Goal: Task Accomplishment & Management: Use online tool/utility

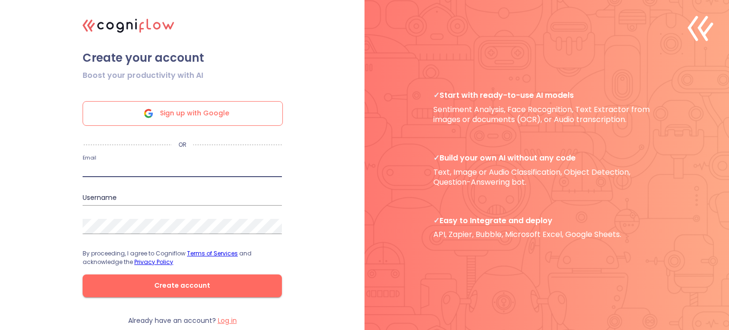
click at [130, 169] on input "email" at bounding box center [182, 169] width 199 height 15
type input "abhinit.saxena@gmail.com"
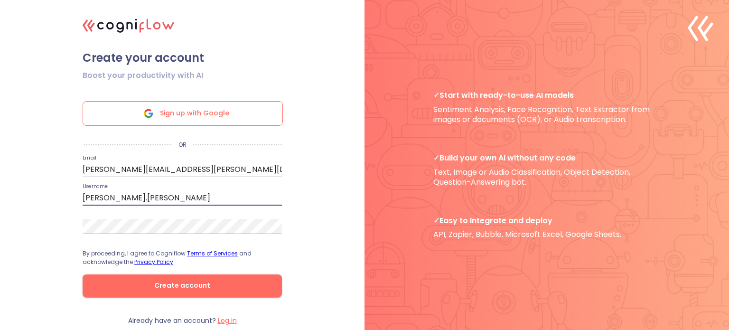
type input "[PERSON_NAME].[PERSON_NAME]"
click at [83, 274] on button "Create account" at bounding box center [182, 285] width 199 height 23
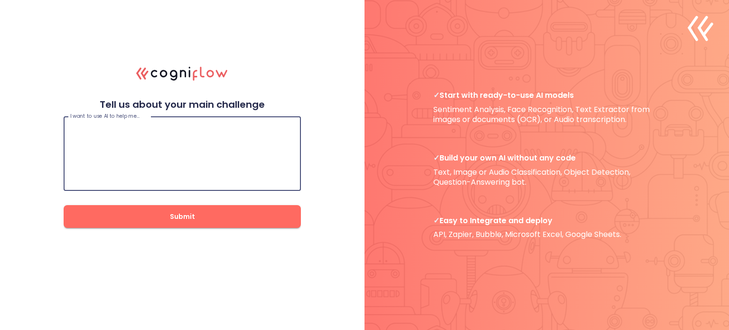
click at [166, 132] on textarea at bounding box center [182, 153] width 224 height 57
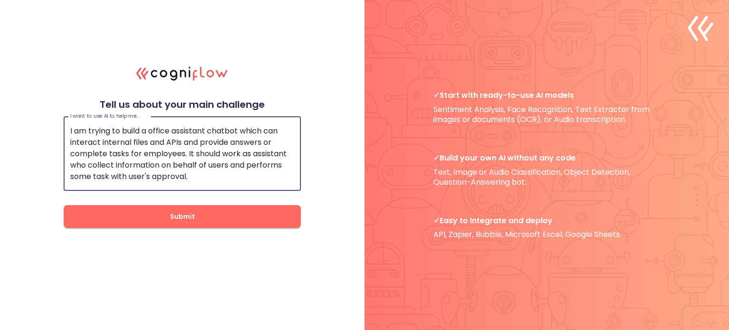
click at [269, 153] on textarea "I am trying to build a office assistant chatbot which can interact internal fil…" at bounding box center [182, 153] width 224 height 57
type textarea "I am trying to build a office assistant chatbot which can interact internal fil…"
click at [101, 218] on span "Submit" at bounding box center [182, 217] width 207 height 12
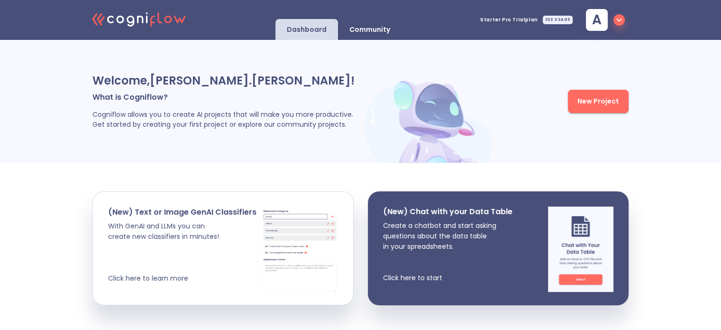
click at [580, 99] on span "New Project" at bounding box center [599, 101] width 42 height 12
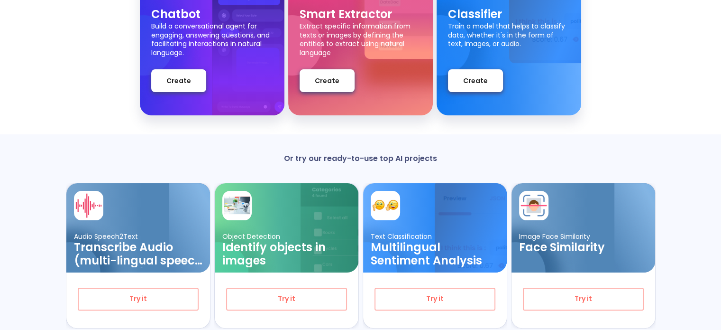
scroll to position [138, 0]
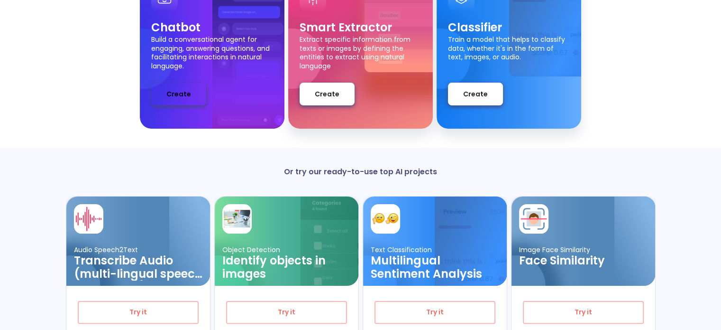
click at [179, 99] on span "Create" at bounding box center [178, 94] width 25 height 12
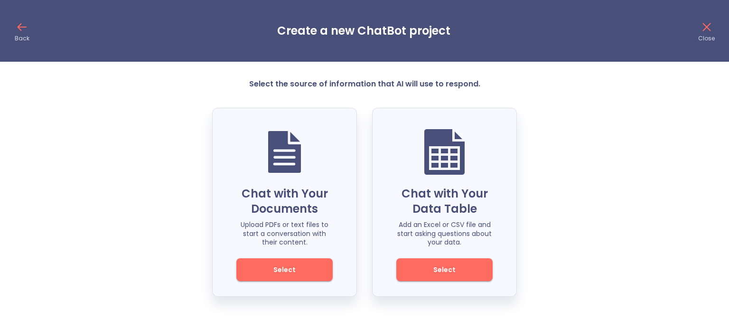
click at [271, 271] on span "Select" at bounding box center [284, 270] width 64 height 12
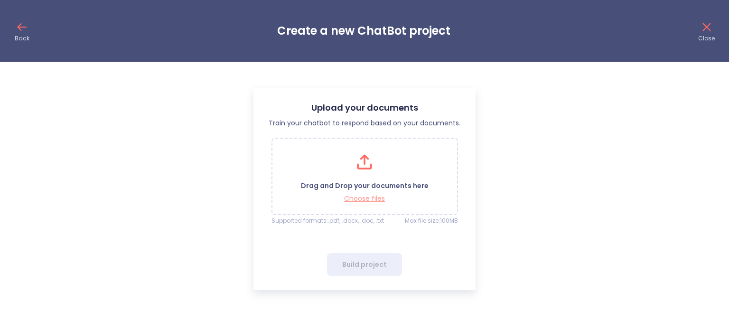
click at [371, 197] on p "Choose files" at bounding box center [365, 198] width 128 height 9
click at [358, 197] on p "Choose files" at bounding box center [365, 198] width 128 height 9
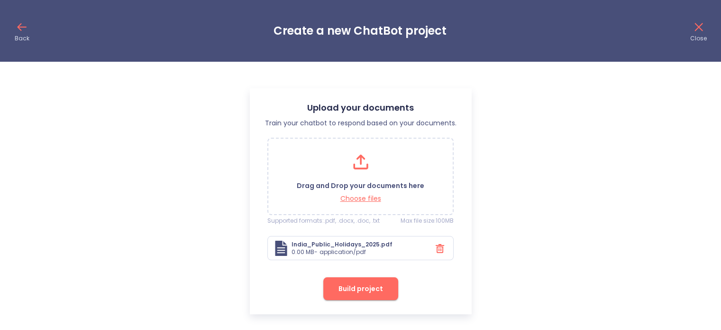
click at [351, 288] on span "Build project" at bounding box center [361, 289] width 45 height 12
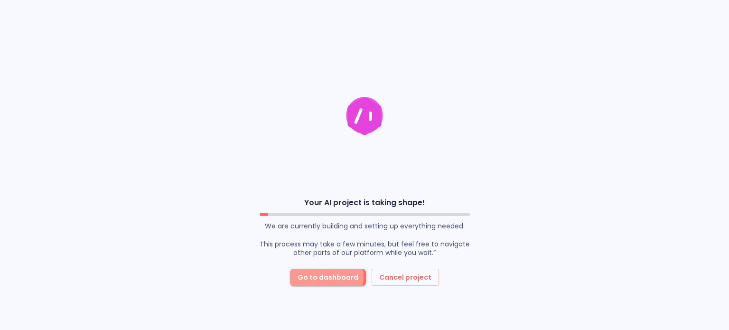
click at [319, 277] on span "Go to dashboard" at bounding box center [327, 277] width 61 height 12
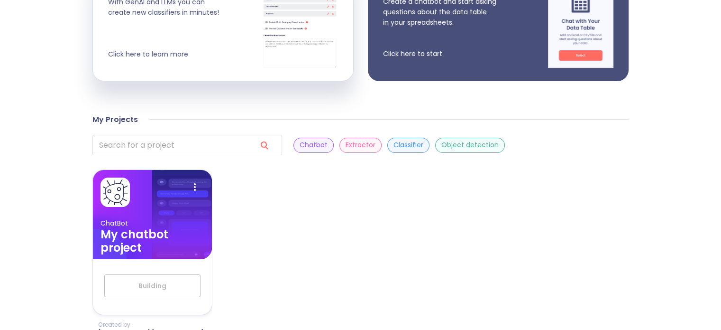
scroll to position [237, 0]
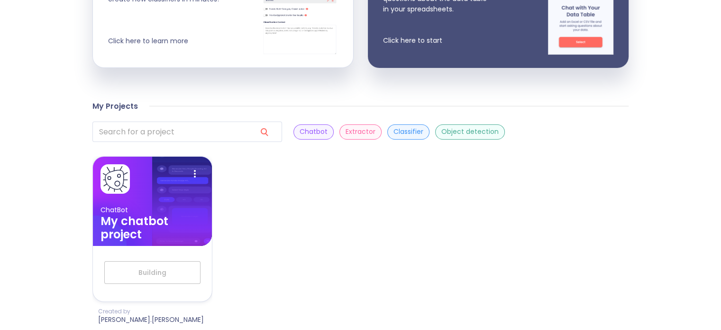
click at [346, 133] on p "Extractor" at bounding box center [361, 131] width 30 height 9
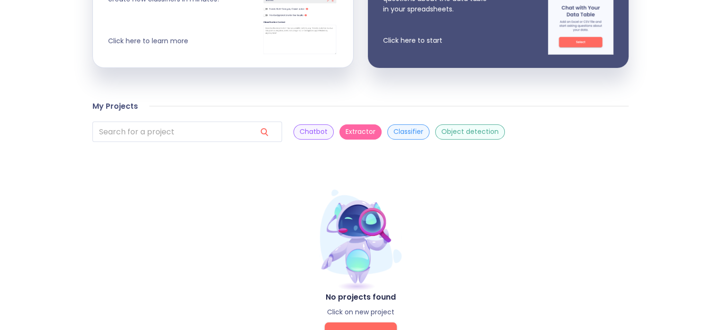
scroll to position [276, 0]
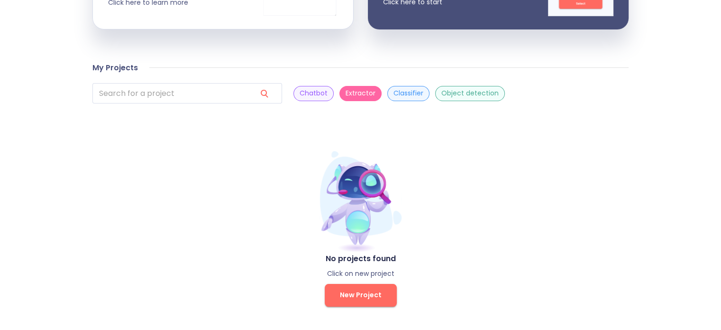
click at [359, 303] on button "New Project" at bounding box center [361, 295] width 72 height 23
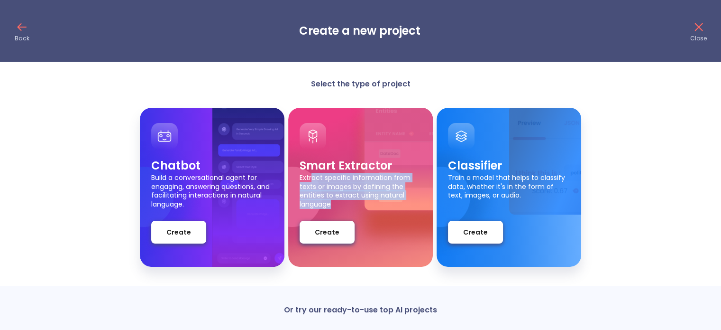
drag, startPoint x: 311, startPoint y: 176, endPoint x: 353, endPoint y: 208, distance: 52.2
click at [353, 208] on div "Smart Extractor Extract specific information from texts or images by defining t…" at bounding box center [361, 200] width 122 height 85
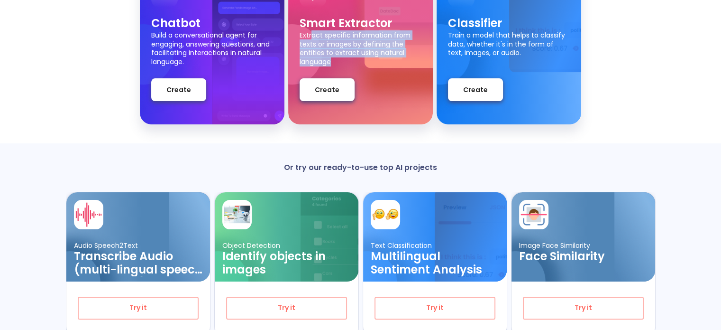
scroll to position [185, 0]
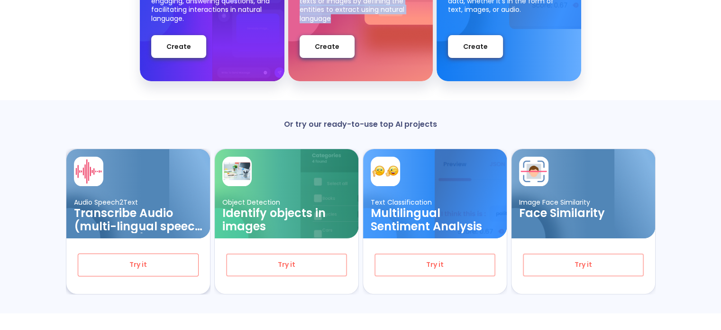
click at [132, 266] on span "Try it" at bounding box center [138, 265] width 90 height 12
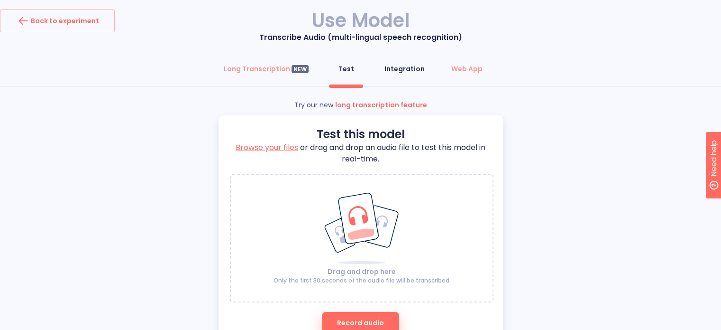
click at [410, 70] on div "Integration" at bounding box center [405, 68] width 40 height 9
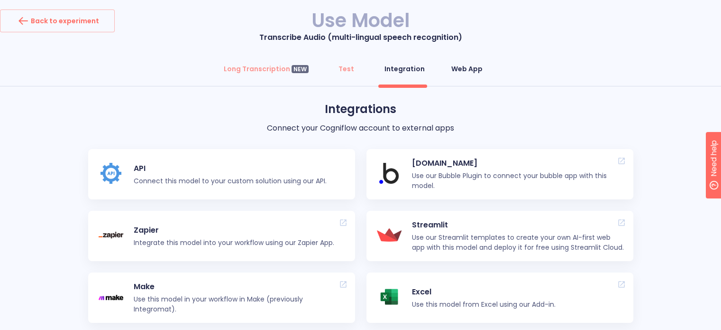
click at [462, 67] on div "Web App" at bounding box center [467, 68] width 31 height 9
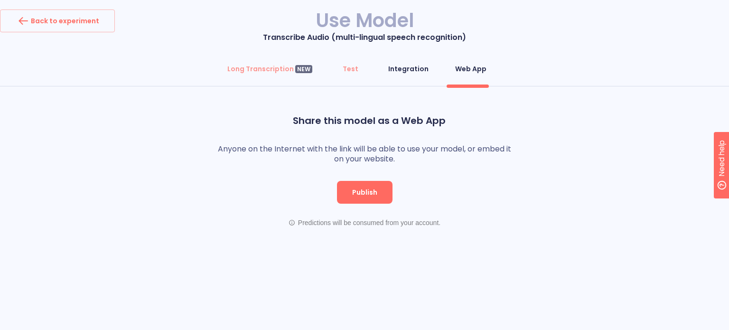
click at [402, 74] on button "Integration" at bounding box center [408, 68] width 52 height 23
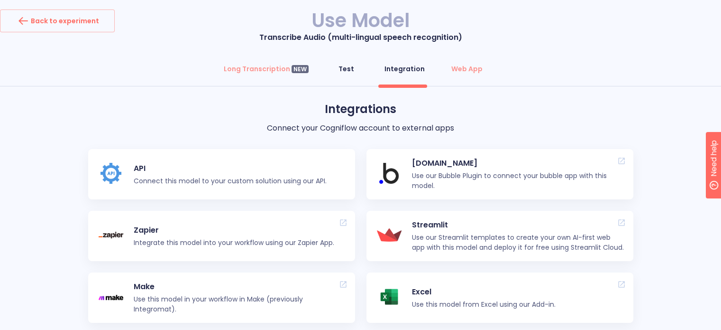
click at [345, 69] on div "Test" at bounding box center [347, 68] width 16 height 9
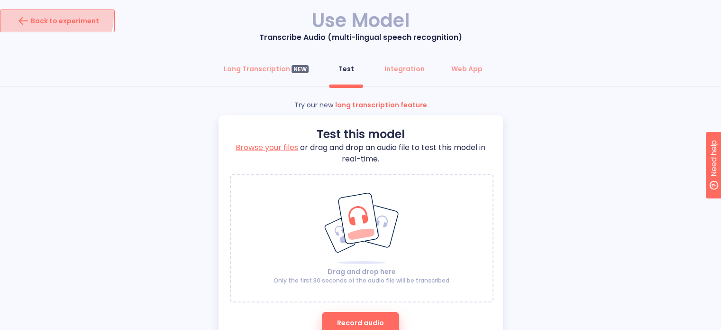
click at [21, 13] on icon "button" at bounding box center [23, 20] width 15 height 15
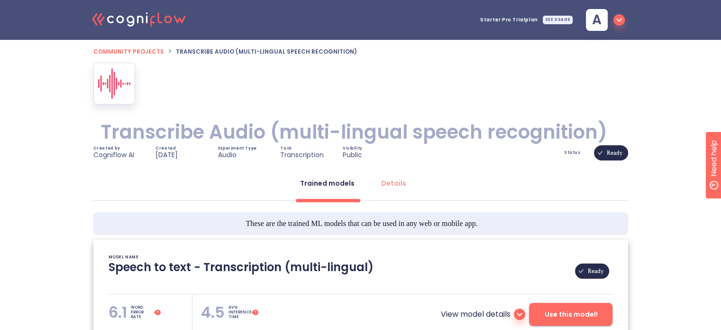
type textarea "[2023/03/02 16:05:47]- Pretrained Speech Recognition Model: Whisper [2023/03/02…"
click at [549, 19] on div "SEE USAGE" at bounding box center [558, 20] width 30 height 9
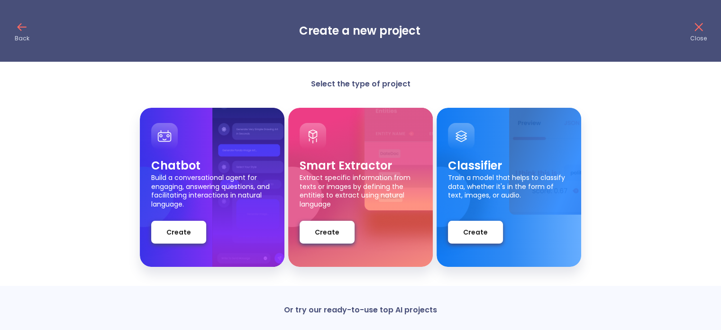
click at [22, 31] on icon at bounding box center [21, 26] width 15 height 15
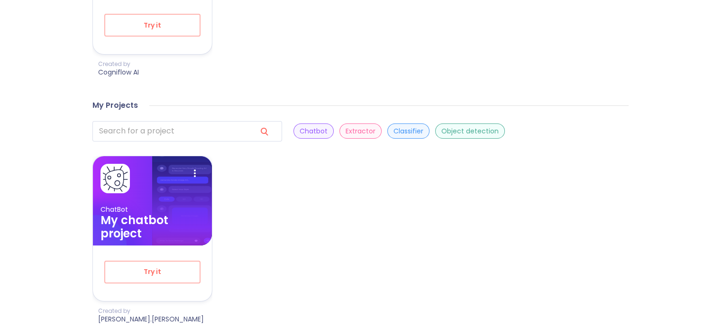
scroll to position [470, 0]
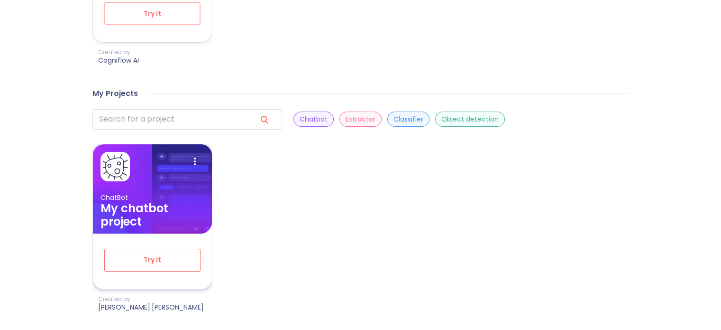
click at [144, 260] on span "Try it" at bounding box center [152, 260] width 65 height 12
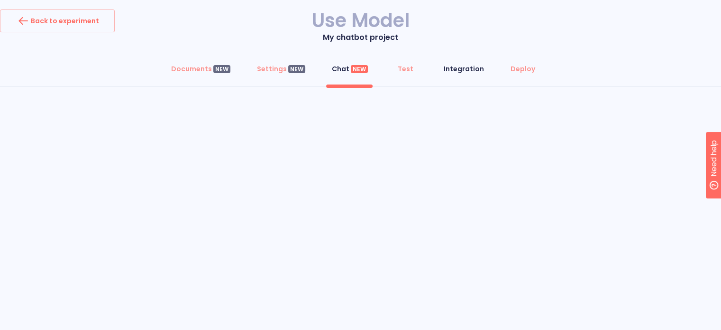
click at [456, 68] on div "Integration" at bounding box center [464, 68] width 40 height 9
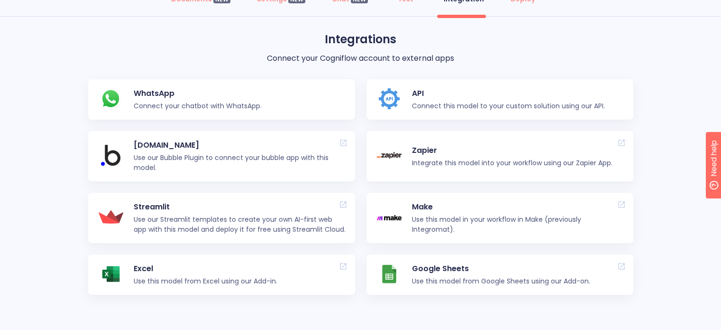
scroll to position [95, 0]
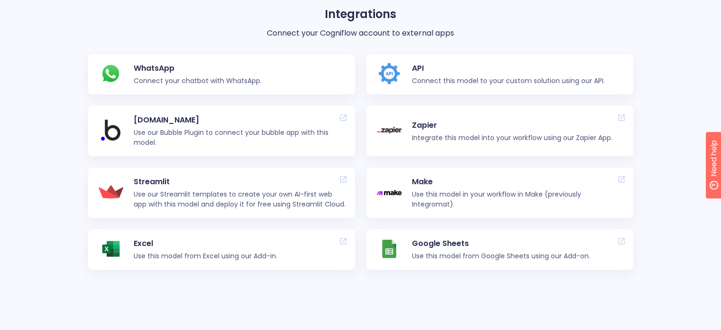
click at [157, 71] on p "WhatsApp" at bounding box center [198, 68] width 128 height 11
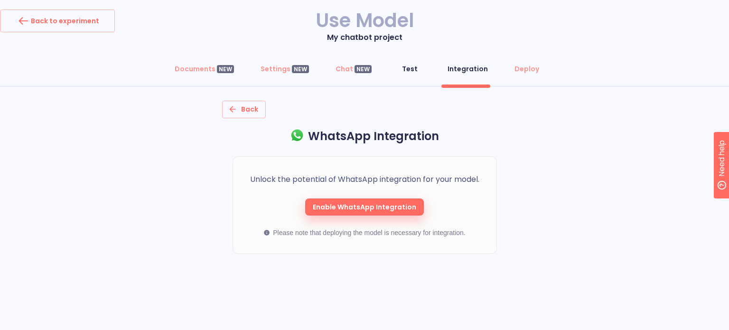
click at [403, 64] on div "Test" at bounding box center [410, 68] width 16 height 9
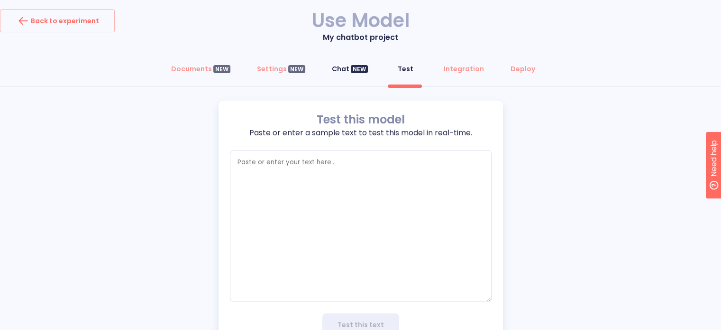
click at [339, 65] on div "Chat NEW" at bounding box center [350, 68] width 36 height 9
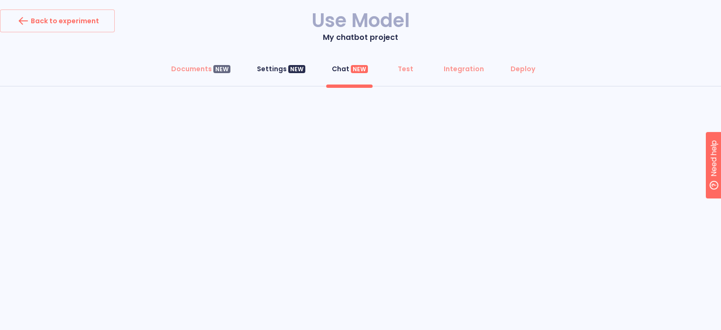
click at [279, 66] on div "Settings NEW" at bounding box center [281, 68] width 48 height 9
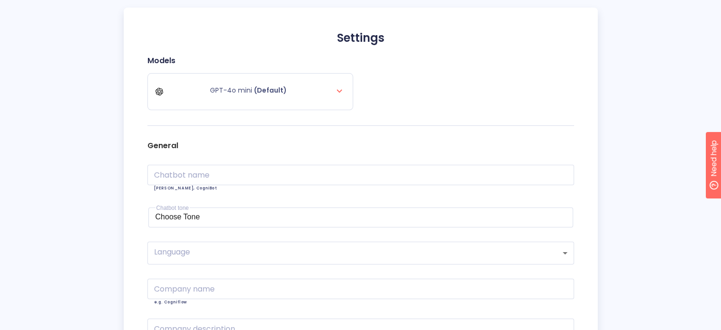
scroll to position [95, 0]
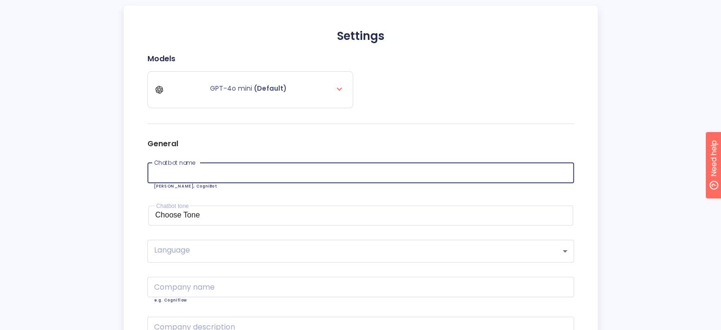
click at [247, 171] on input "text" at bounding box center [361, 173] width 427 height 20
type input "HR Holiday List"
click at [204, 218] on div "Choose Tone" at bounding box center [361, 215] width 411 height 9
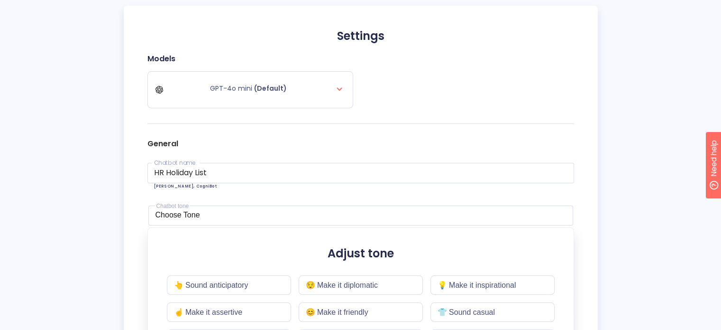
click at [237, 193] on div "General Chatbot name HR Holiday List Chatbot name e.g. CogniAI, CogniBot Chatbo…" at bounding box center [361, 272] width 427 height 283
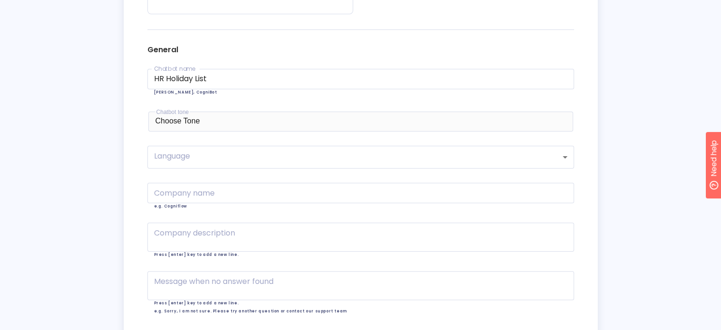
scroll to position [190, 0]
click at [203, 166] on body "Back to experiment Use Model My chatbot project Documents NEW Settings NEW Chat…" at bounding box center [360, 107] width 721 height 595
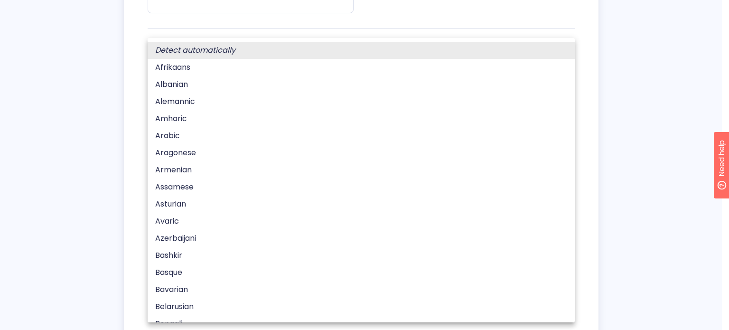
click at [55, 167] on div at bounding box center [364, 165] width 729 height 330
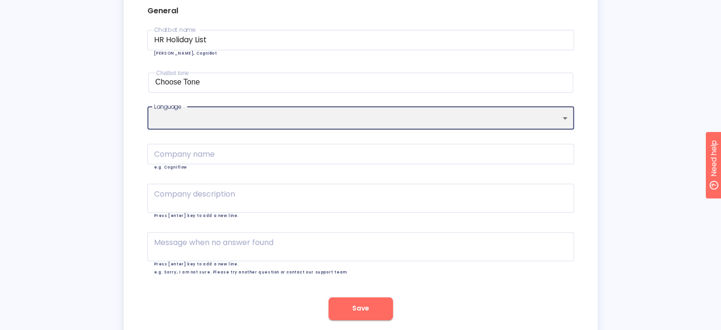
scroll to position [267, 0]
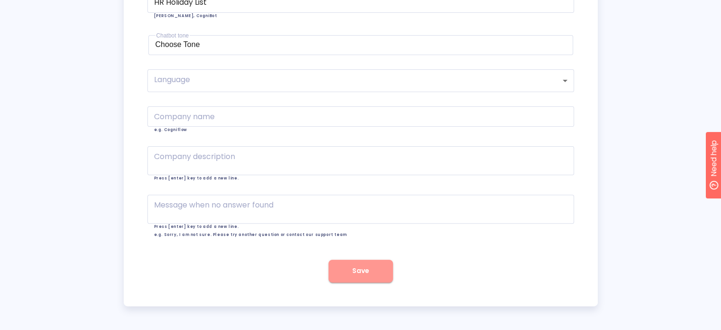
click at [362, 268] on span "Save" at bounding box center [360, 271] width 17 height 12
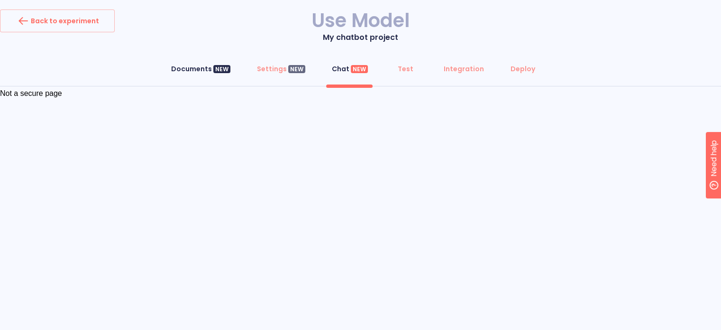
click at [199, 72] on div "Documents NEW" at bounding box center [200, 68] width 59 height 9
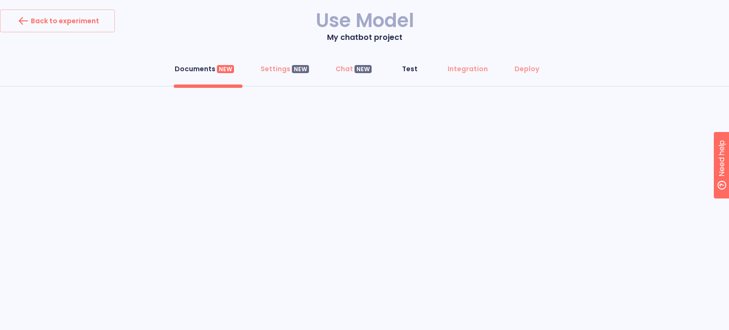
click at [413, 68] on div "Test" at bounding box center [410, 68] width 16 height 9
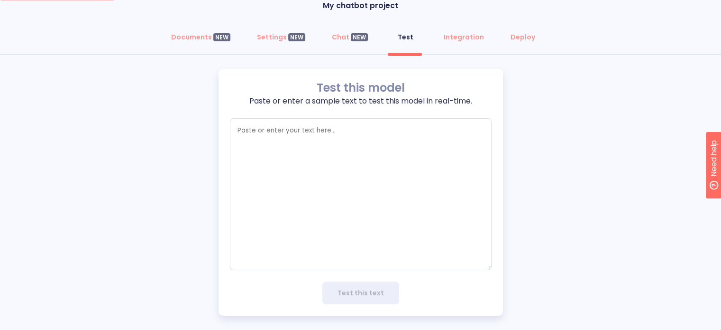
scroll to position [41, 0]
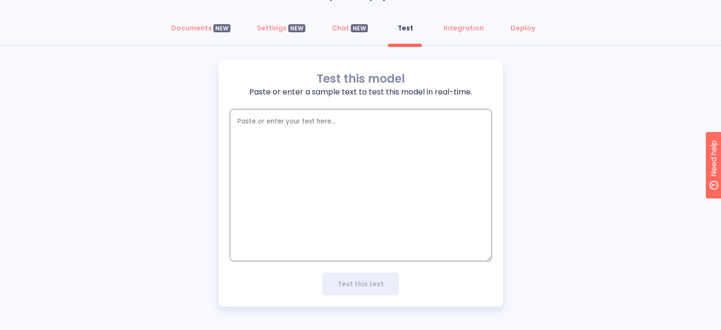
click at [268, 121] on textarea "empty textarea" at bounding box center [361, 185] width 262 height 152
type textarea "w"
type textarea "x"
type textarea "wh"
type textarea "x"
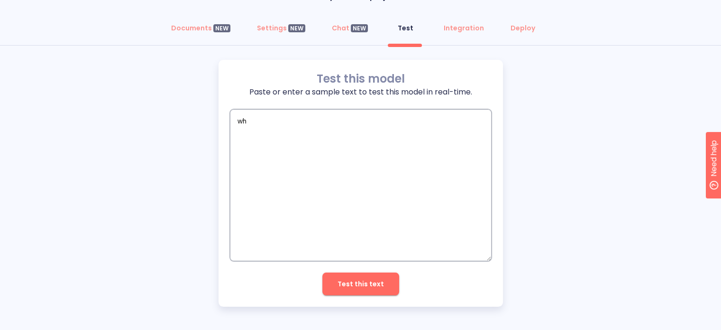
type textarea "whe"
type textarea "x"
type textarea "when"
type textarea "x"
type textarea "when"
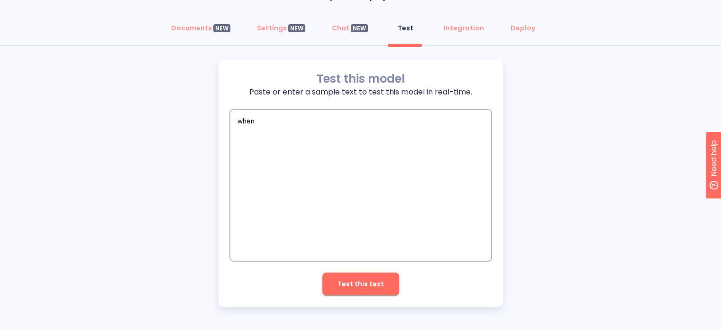
type textarea "x"
type textarea "when w"
type textarea "x"
type textarea "when wi"
type textarea "x"
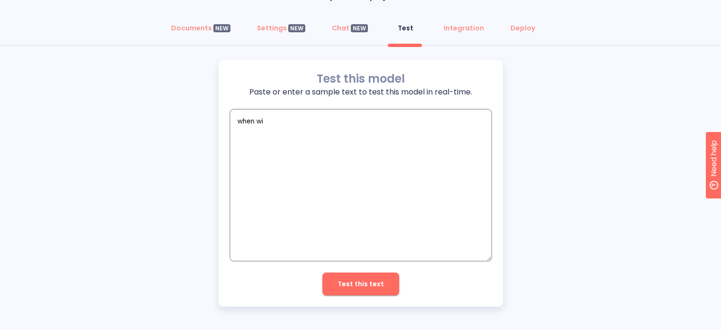
type textarea "when wil"
type textarea "x"
type textarea "when will"
type textarea "x"
type textarea "when will"
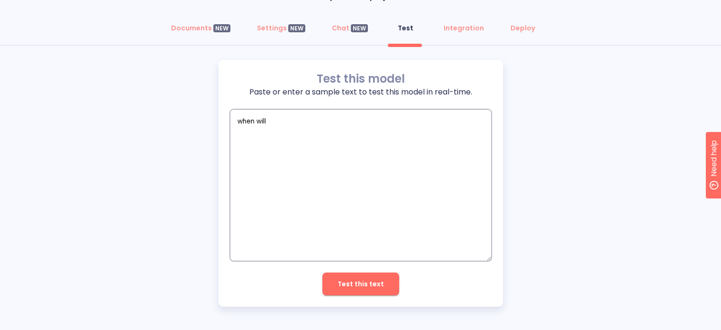
type textarea "x"
type textarea "when will I"
type textarea "x"
type textarea "when will I"
type textarea "x"
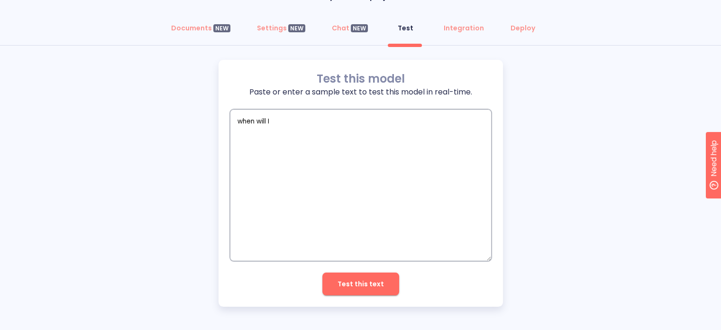
type textarea "when will I h"
type textarea "x"
type textarea "when will I ha"
type textarea "x"
type textarea "when will I hav"
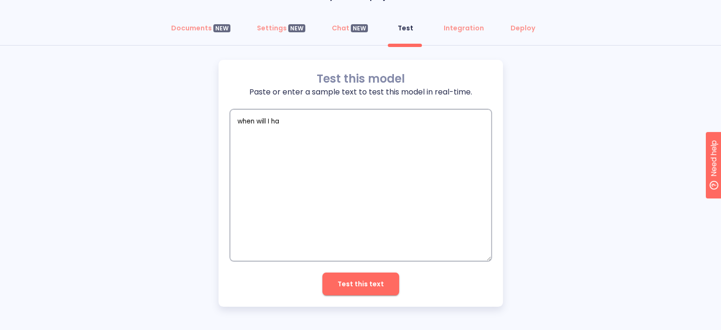
type textarea "x"
type textarea "when will I have"
type textarea "x"
type textarea "when will I have"
type textarea "x"
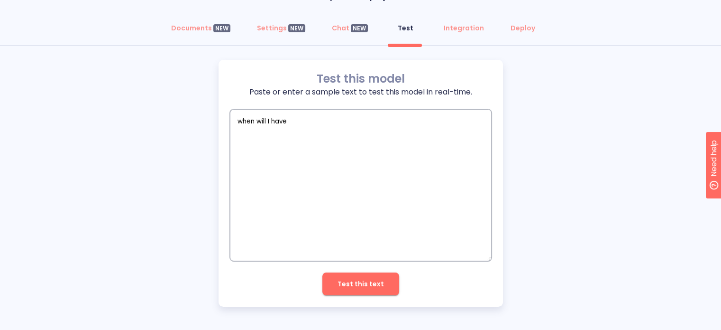
type textarea "when will I have n"
type textarea "x"
type textarea "when will I have ne"
type textarea "x"
type textarea "when will I have nex"
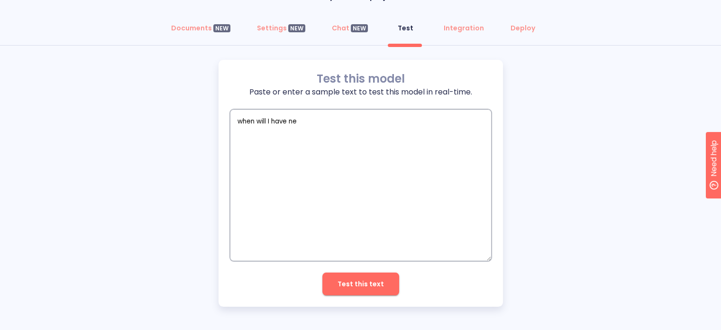
type textarea "x"
type textarea "when will I have next"
type textarea "x"
type textarea "when will I have next"
type textarea "x"
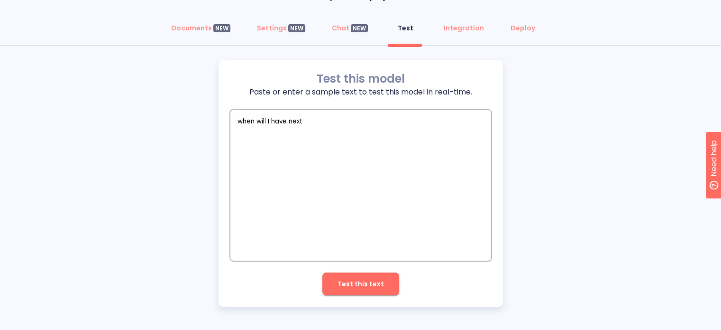
type textarea "when will I have next h"
type textarea "x"
type textarea "when will I have next ho"
type textarea "x"
type textarea "when will I have next hol"
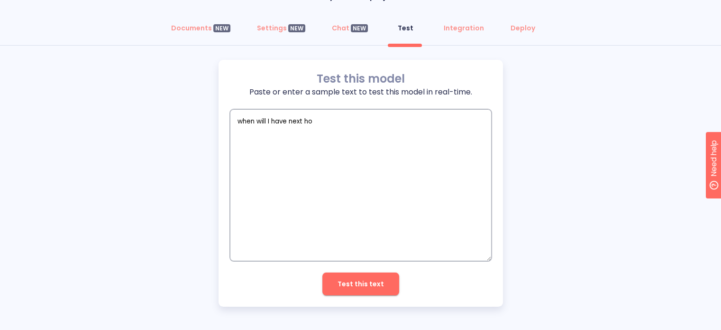
type textarea "x"
type textarea "when will I have next holi"
type textarea "x"
type textarea "when will I have next holid"
type textarea "x"
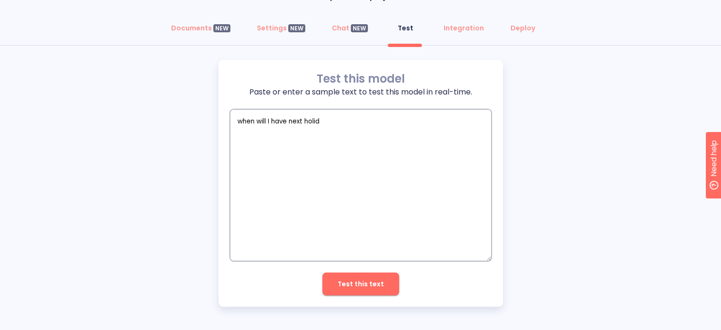
type textarea "when will I have next holida"
type textarea "x"
type textarea "when will I have next holiday"
type textarea "x"
type textarea "when will I have next holiday?"
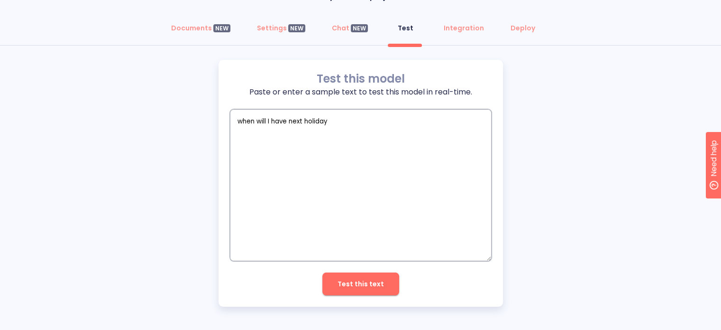
type textarea "x"
type textarea "when will I have next holiday?"
type textarea "x"
type textarea "when will I have next holiday?"
click at [356, 283] on span "Test this text" at bounding box center [361, 284] width 46 height 12
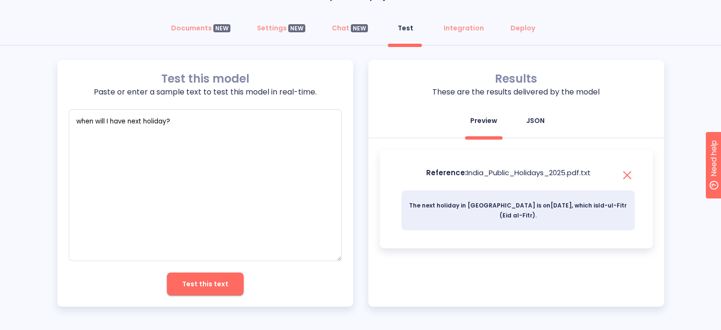
click at [523, 115] on button "JSON" at bounding box center [535, 120] width 34 height 23
type textarea "x"
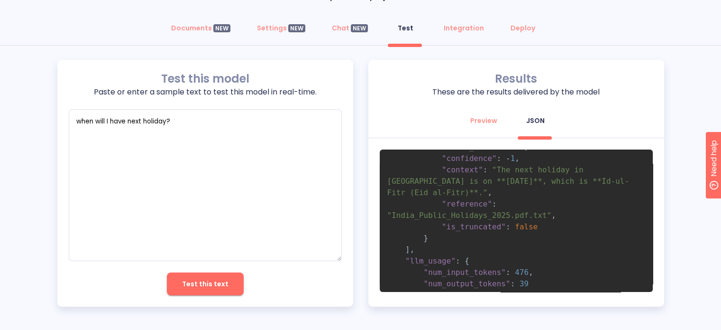
scroll to position [112, 0]
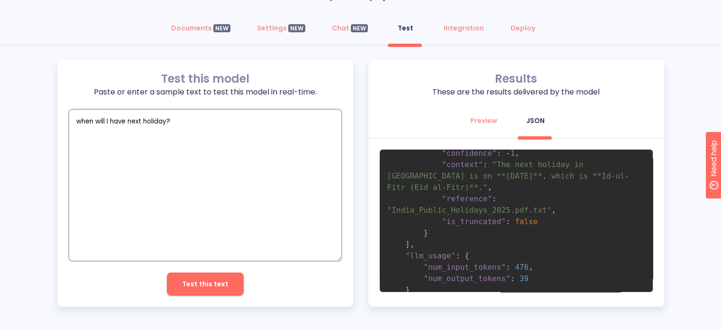
click at [166, 121] on textarea "when will I have next holiday?" at bounding box center [205, 185] width 273 height 152
type textarea "when will I have next holiday ?"
type textarea "x"
type textarea "when will I have next holiday f?"
type textarea "x"
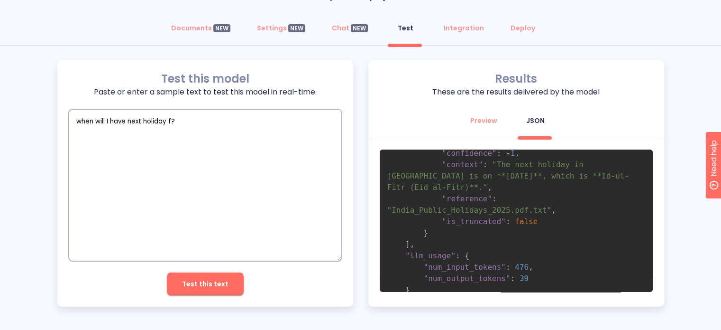
type textarea "when will I have next holiday fr?"
type textarea "x"
type textarea "when will I have next holiday fro?"
type textarea "x"
type textarea "when will I have next holiday fro ?"
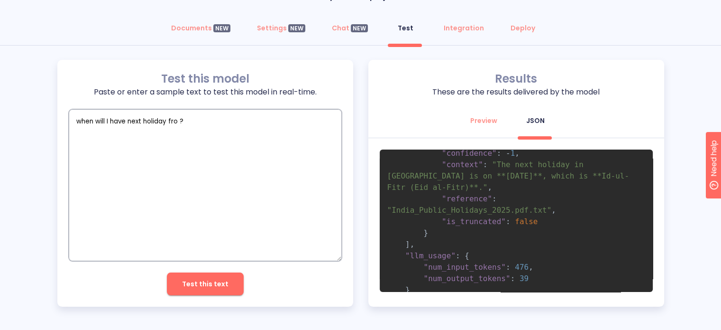
type textarea "x"
type textarea "when will I have next holiday fro?"
type textarea "x"
type textarea "when will I have next holiday fron?"
type textarea "x"
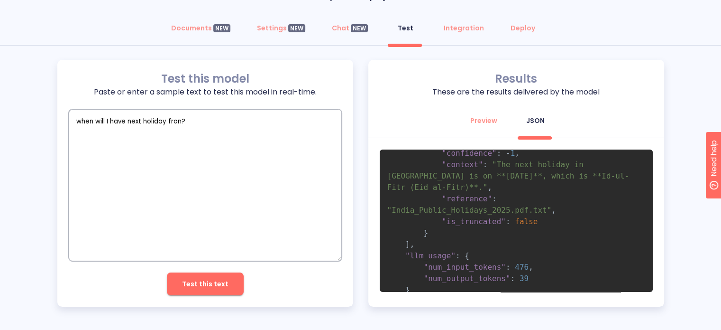
type textarea "when will I have next holiday fron ?"
type textarea "x"
type textarea "when will I have next holiday fron?"
type textarea "x"
type textarea "when will I have next holiday fro?"
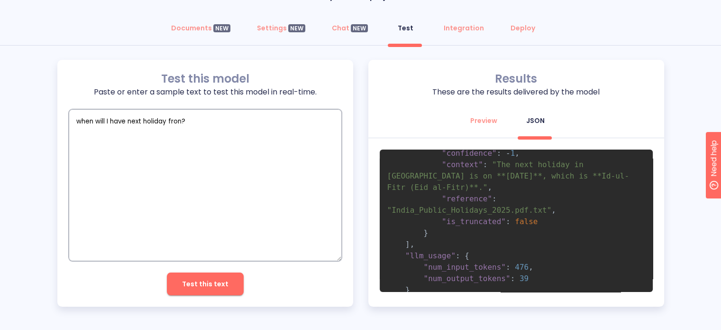
type textarea "x"
type textarea "when will I have next holiday from?"
type textarea "x"
type textarea "when will I have next holiday from ?"
type textarea "x"
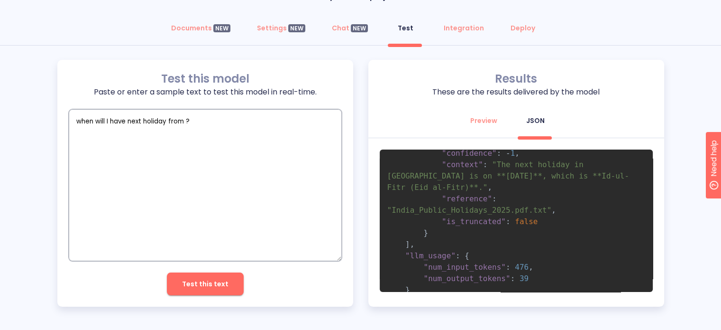
type textarea "when will I have next holiday from t?"
type textarea "x"
type textarea "when will I have next holiday from to?"
type textarea "x"
type textarea "when will I have next holiday from tod?"
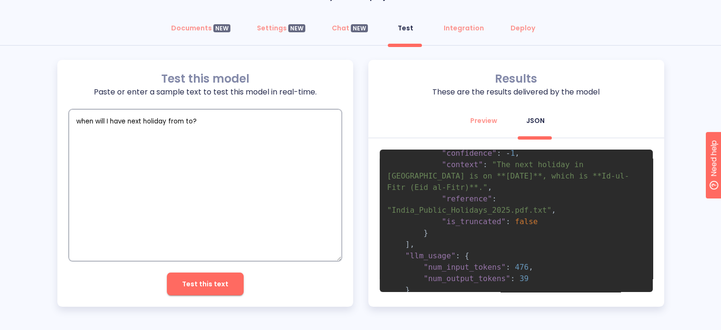
type textarea "x"
type textarea "when will I have next holiday from toda?"
type textarea "x"
type textarea "when will I have next holiday from today?"
type textarea "x"
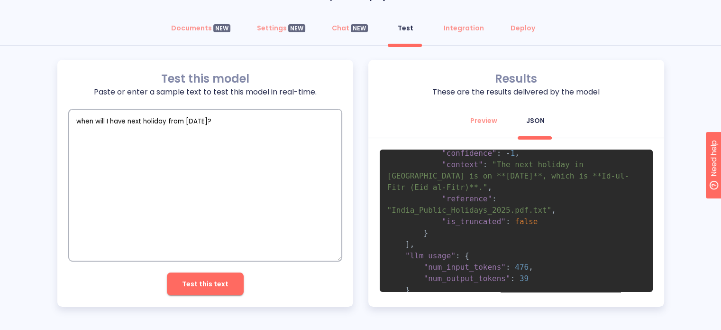
type textarea "when will I have next holiday from today?"
click at [215, 284] on span "Test this text" at bounding box center [205, 284] width 46 height 12
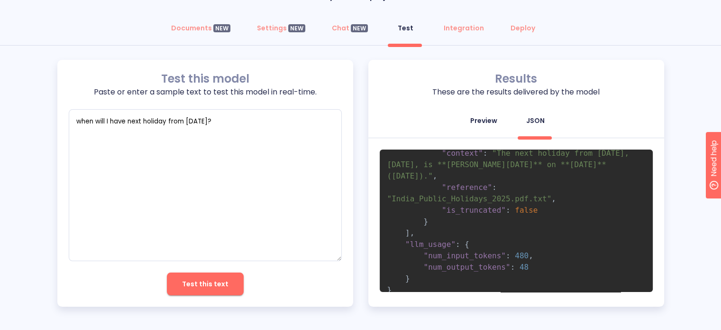
click at [495, 120] on div "Preview" at bounding box center [484, 120] width 27 height 9
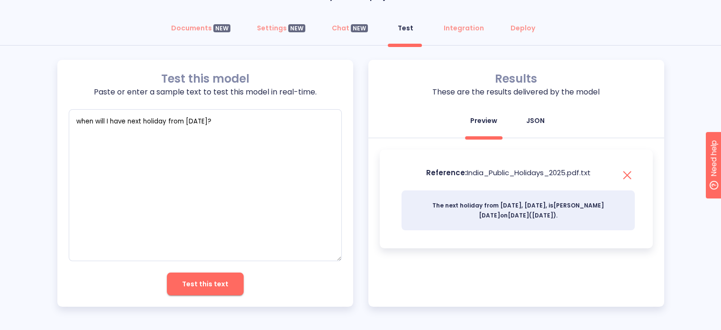
click at [541, 121] on div "JSON" at bounding box center [536, 120] width 18 height 9
type textarea "x"
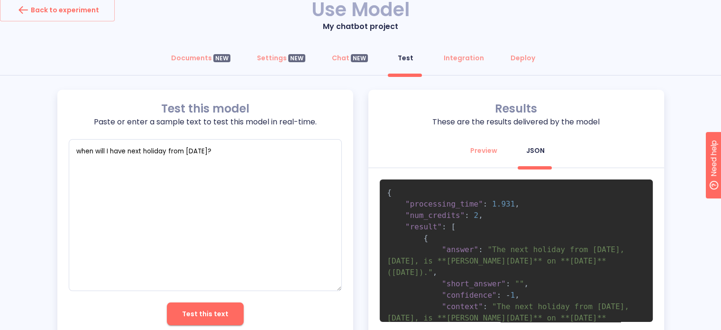
scroll to position [0, 0]
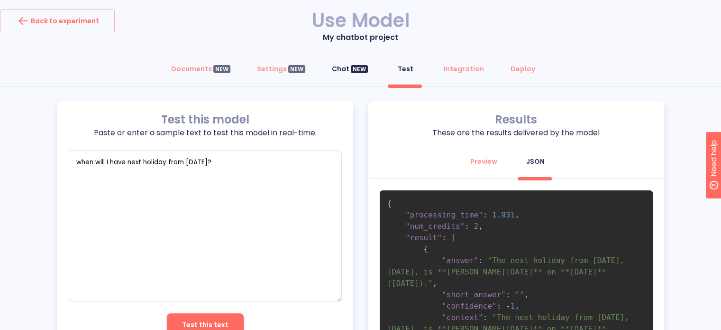
click at [343, 69] on div "Chat NEW" at bounding box center [350, 68] width 36 height 9
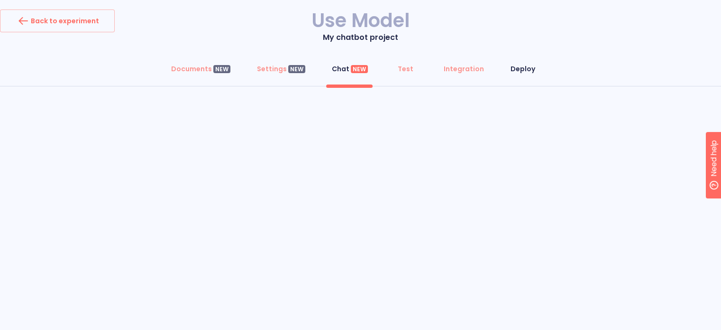
click at [514, 68] on div "Deploy" at bounding box center [523, 68] width 25 height 9
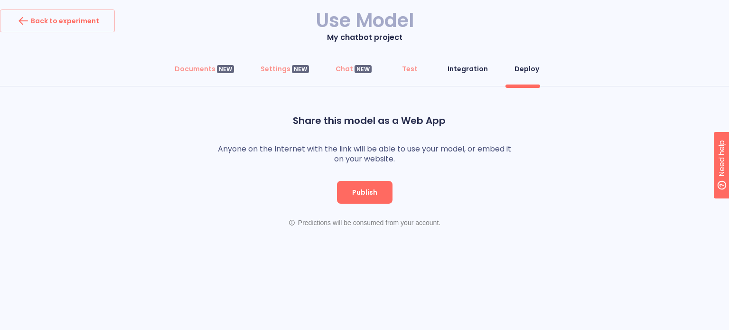
click at [463, 70] on div "Integration" at bounding box center [467, 68] width 40 height 9
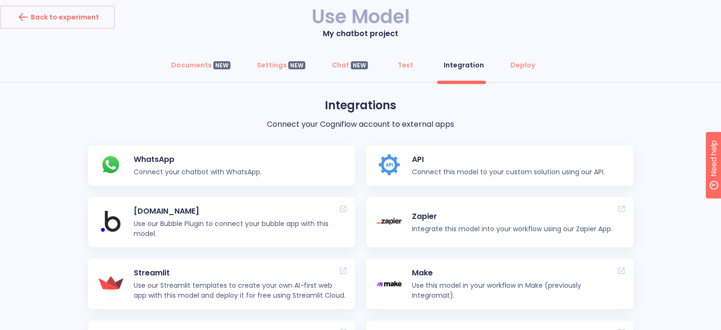
scroll to position [1, 0]
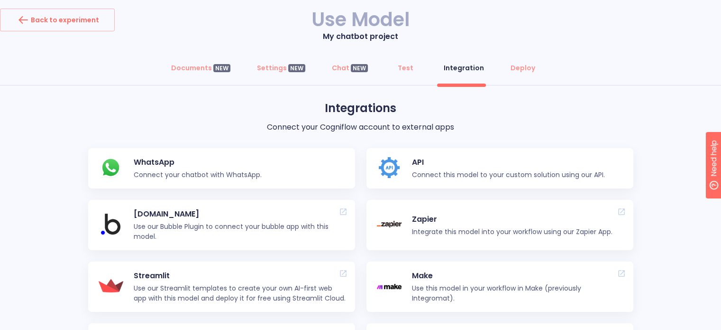
click at [147, 168] on div "WhatsApp Connect your chatbot with WhatsApp." at bounding box center [202, 168] width 137 height 40
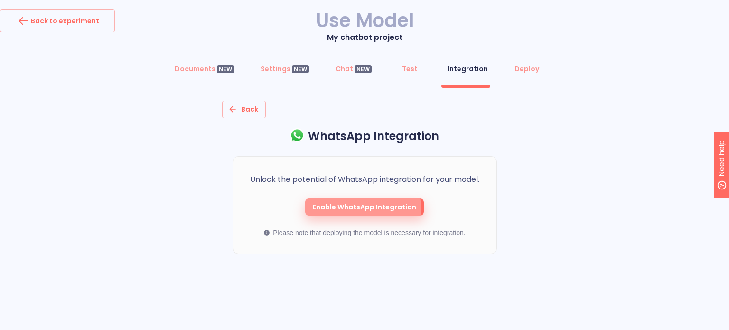
click at [320, 210] on span "Enable WhatsApp Integration" at bounding box center [364, 207] width 103 height 12
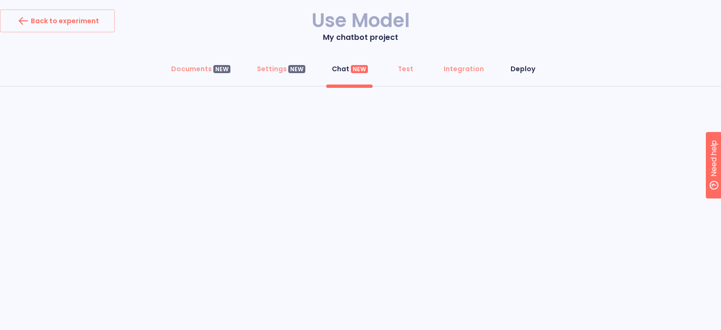
click at [516, 67] on div "Deploy" at bounding box center [523, 68] width 25 height 9
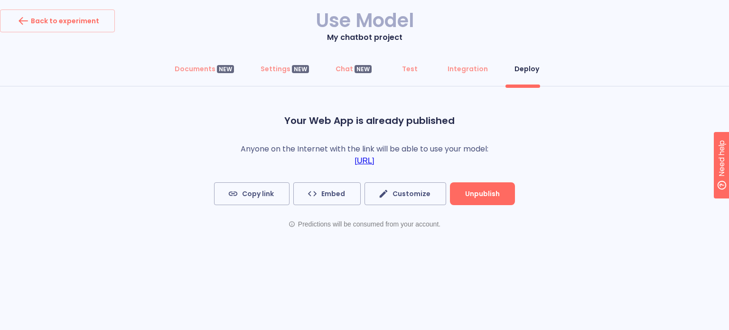
click at [374, 161] on link "https://chat.cogniflow.ai/chat?idApplication=1872ccdb-46a0-47b3-a78d-cc43160cd9…" at bounding box center [364, 161] width 19 height 9
click at [53, 19] on div "Back to experiment" at bounding box center [57, 20] width 83 height 15
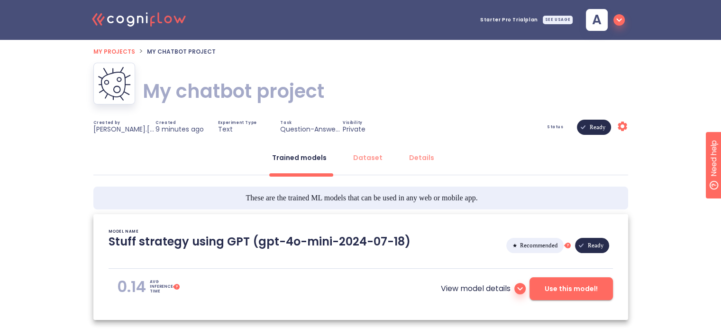
type textarea "[2025/09/19 23:30:42]- Starting with download required files from shared storag…"
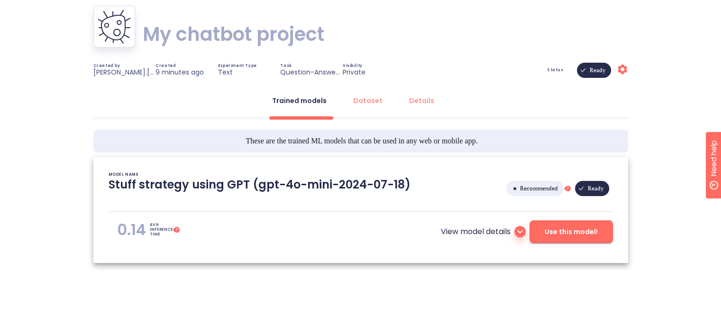
scroll to position [57, 0]
click at [363, 101] on div "Dataset" at bounding box center [367, 100] width 29 height 9
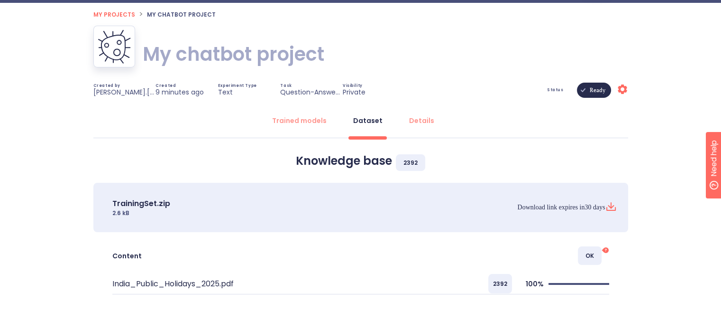
scroll to position [47, 0]
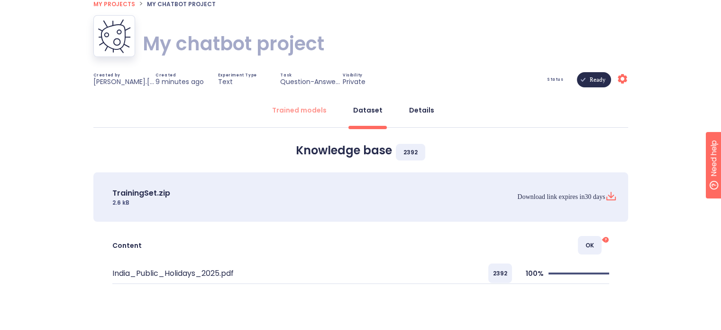
click at [416, 107] on div "Details" at bounding box center [421, 109] width 25 height 9
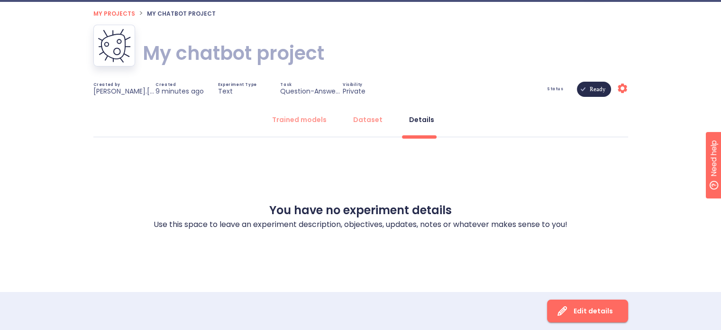
scroll to position [38, 0]
click at [284, 119] on div "Trained models" at bounding box center [299, 119] width 55 height 9
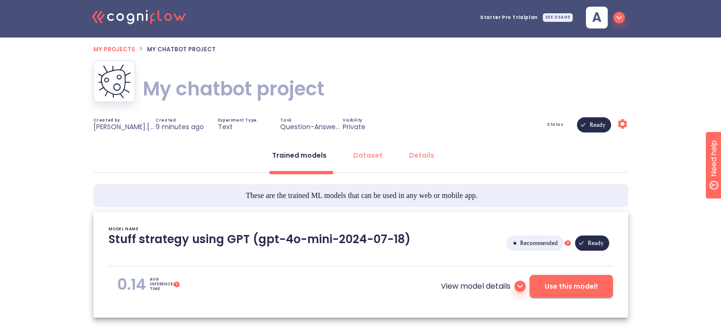
scroll to position [0, 0]
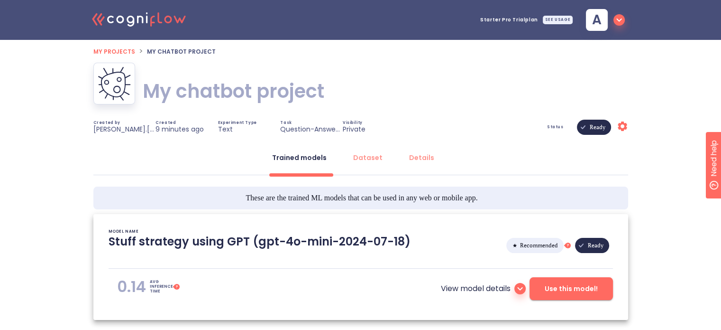
click at [104, 51] on span "My projects" at bounding box center [114, 51] width 42 height 8
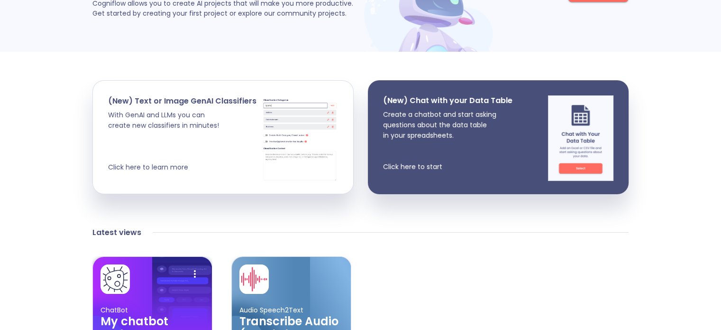
scroll to position [237, 0]
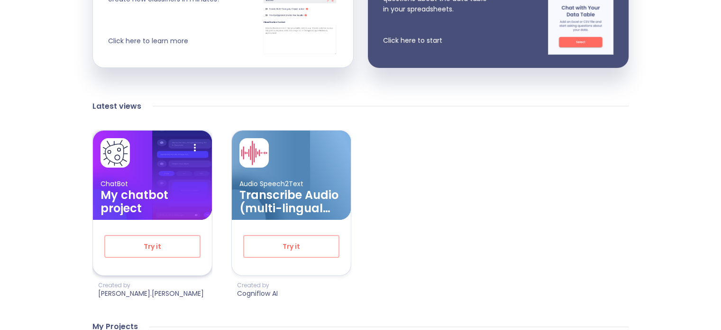
click at [159, 192] on h3 "My chatbot project" at bounding box center [153, 201] width 104 height 27
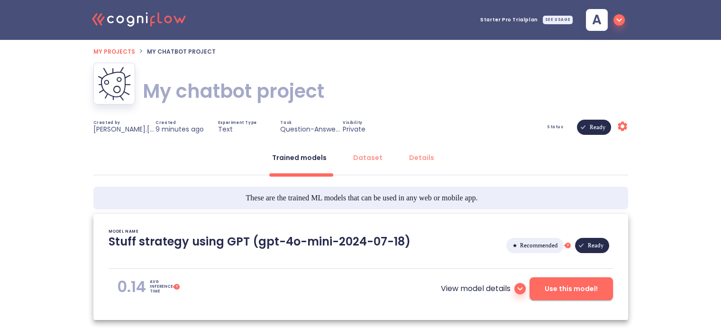
type textarea "[2025/09/19 23:30:42]- Starting with download required files from shared storag…"
click at [420, 153] on div "Details" at bounding box center [421, 157] width 25 height 9
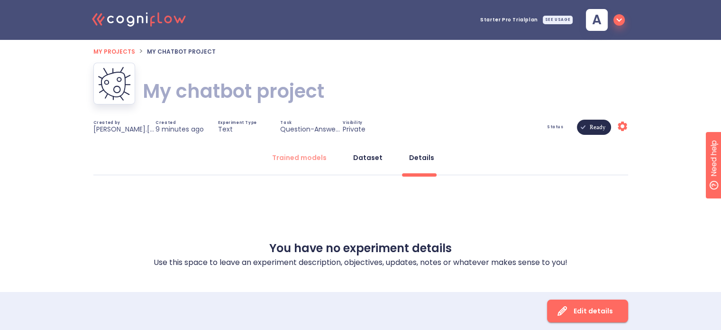
click at [375, 156] on div "Dataset" at bounding box center [367, 157] width 29 height 9
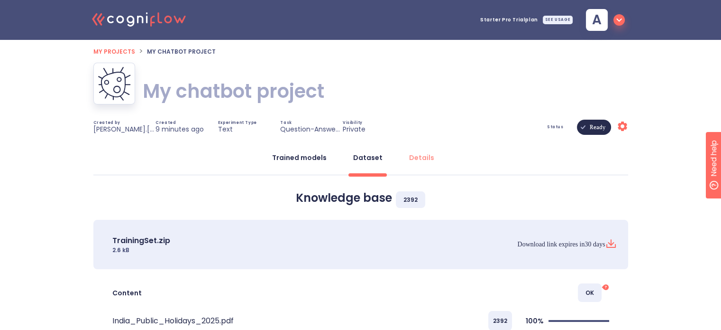
click at [303, 157] on div "Trained models" at bounding box center [299, 157] width 55 height 9
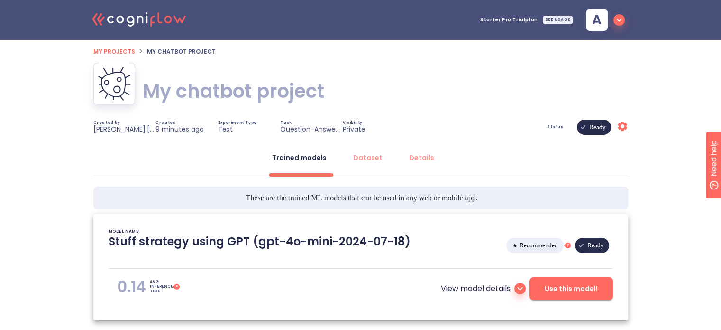
scroll to position [57, 0]
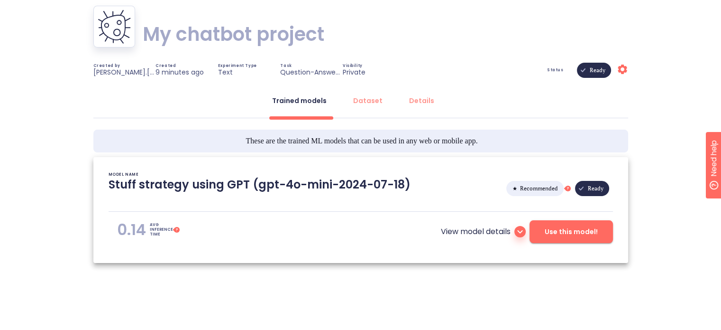
click at [519, 234] on icon at bounding box center [520, 231] width 11 height 11
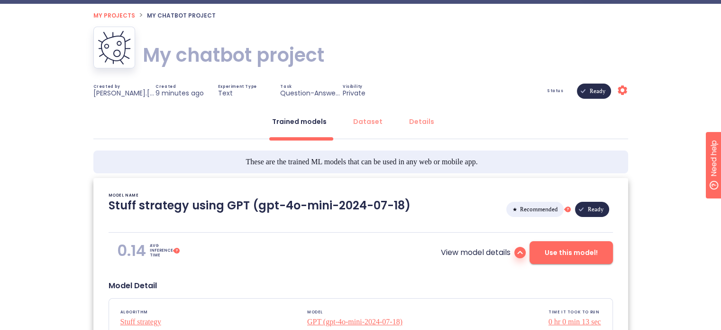
scroll to position [36, 0]
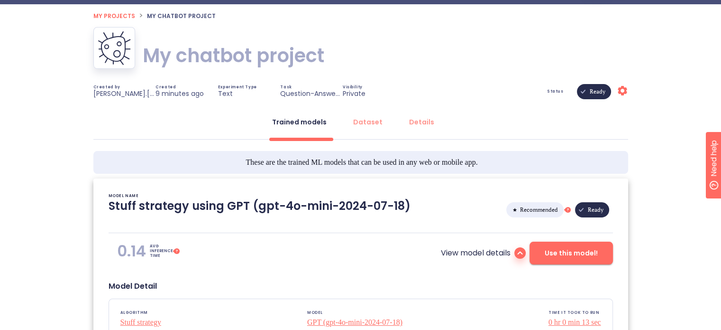
click at [625, 94] on icon "Settings" at bounding box center [622, 90] width 11 height 11
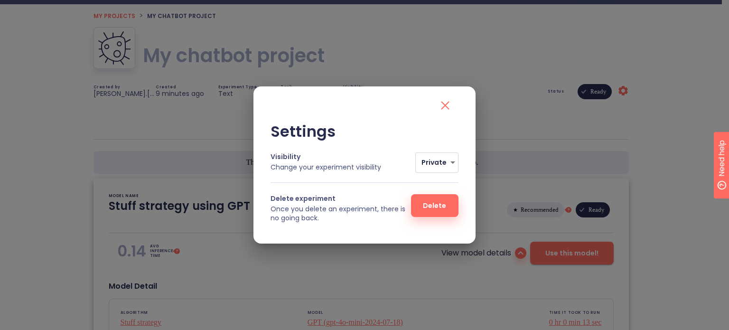
click at [525, 91] on div "Settings Visibility Change your experiment visibility Private 0 Delete experime…" at bounding box center [364, 165] width 729 height 330
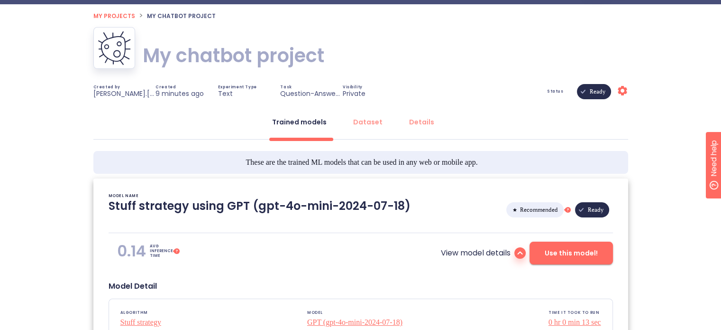
click at [223, 48] on h1 "My chatbot project" at bounding box center [234, 55] width 182 height 27
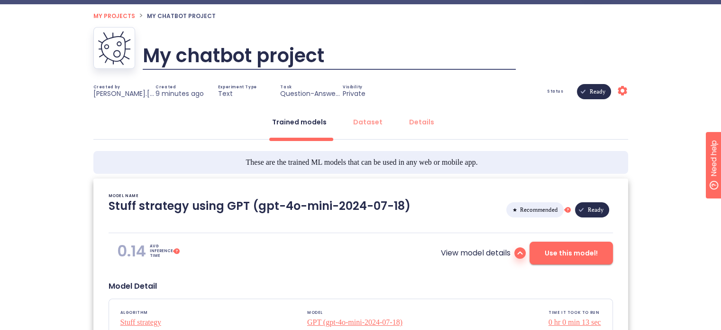
drag, startPoint x: 326, startPoint y: 52, endPoint x: 148, endPoint y: 55, distance: 177.9
click at [148, 55] on input "My chatbot project" at bounding box center [329, 55] width 373 height 29
type input "HR Holiday Project"
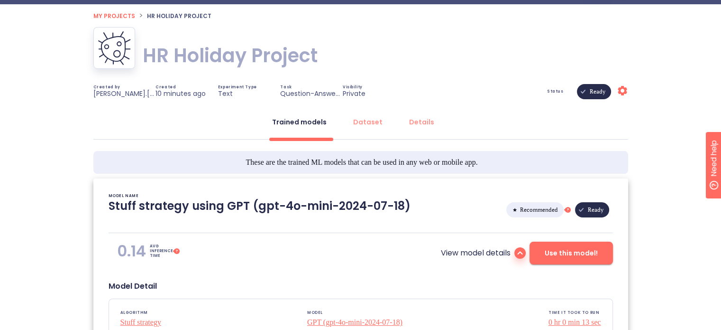
click at [113, 12] on span "My projects" at bounding box center [114, 16] width 42 height 8
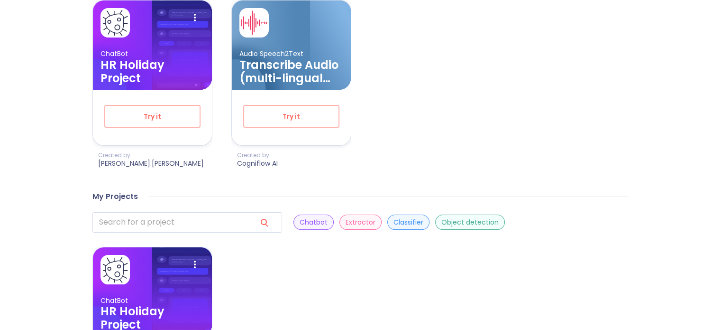
scroll to position [462, 0]
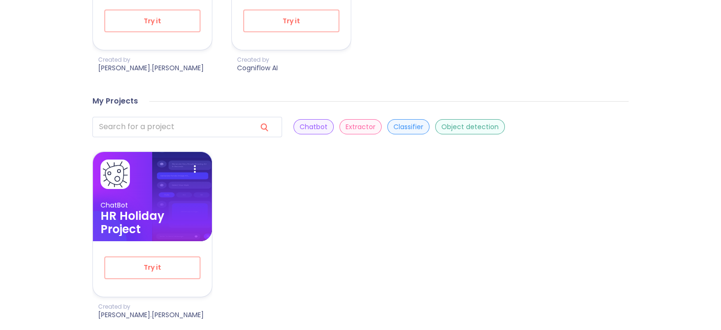
click at [394, 127] on p "Classifier" at bounding box center [409, 126] width 30 height 9
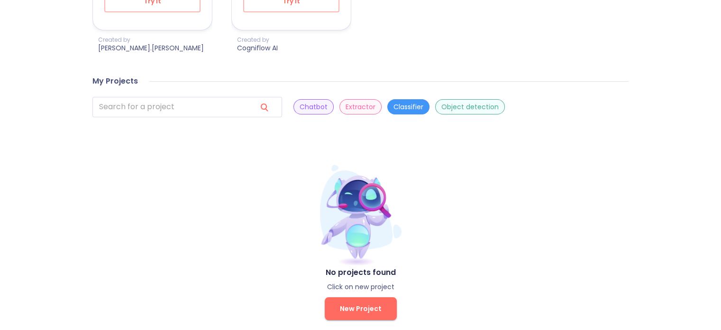
scroll to position [496, 0]
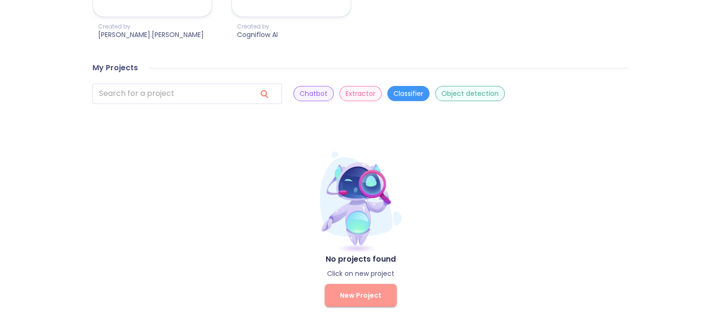
click at [364, 292] on span "New Project" at bounding box center [361, 295] width 42 height 12
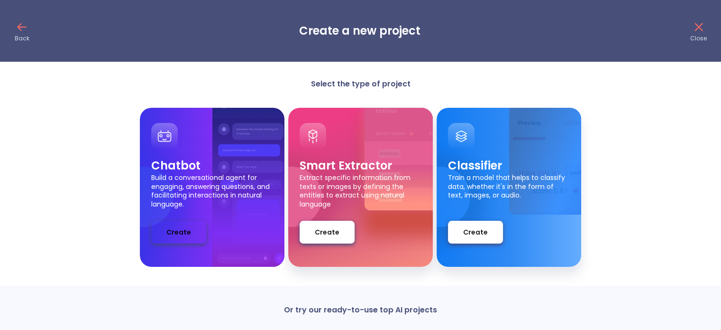
click at [173, 229] on span "Create" at bounding box center [178, 232] width 25 height 12
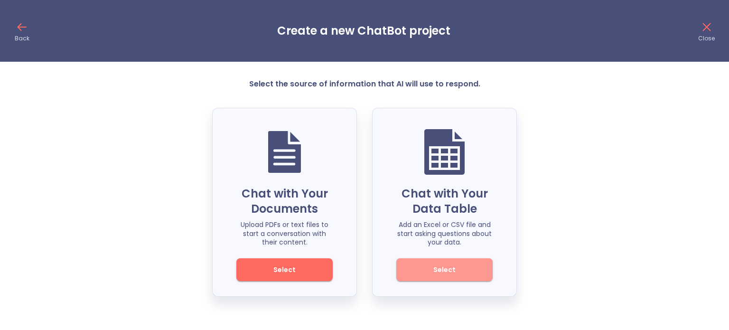
click at [445, 272] on span "Select" at bounding box center [444, 270] width 64 height 12
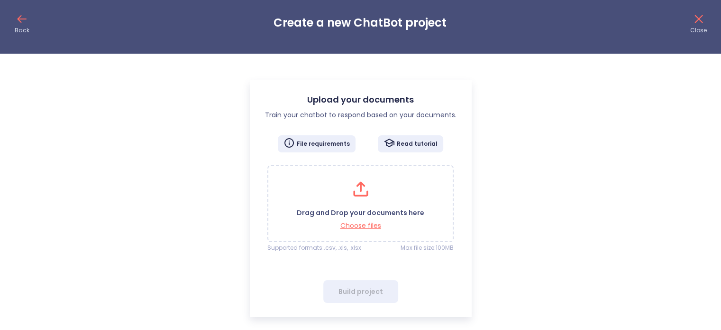
scroll to position [11, 0]
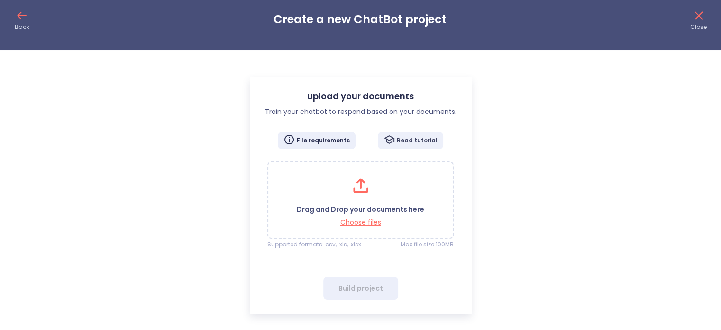
click at [395, 136] on icon at bounding box center [389, 139] width 11 height 11
click at [322, 142] on p "File requirements" at bounding box center [323, 141] width 53 height 8
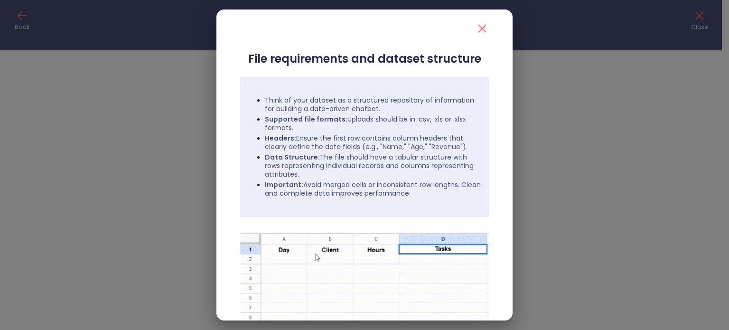
click at [475, 24] on icon "close" at bounding box center [481, 28] width 15 height 15
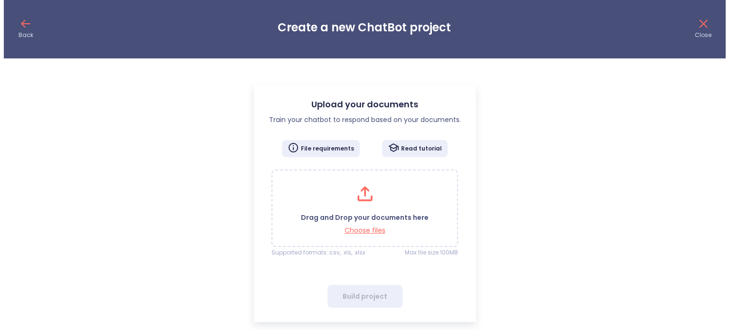
scroll to position [0, 0]
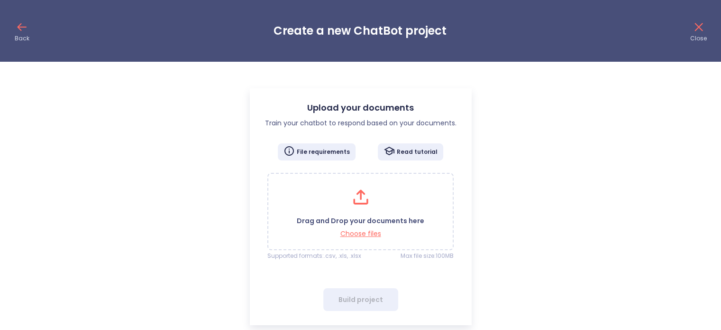
click at [27, 28] on icon at bounding box center [21, 26] width 15 height 15
